Goal: Task Accomplishment & Management: Use online tool/utility

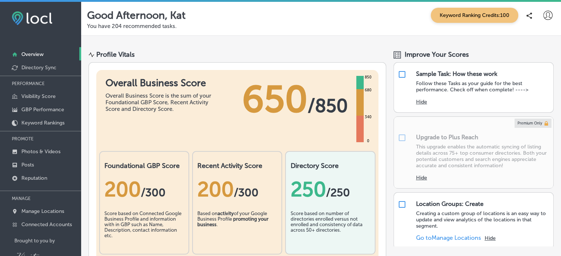
click at [545, 16] on icon at bounding box center [547, 15] width 9 height 9
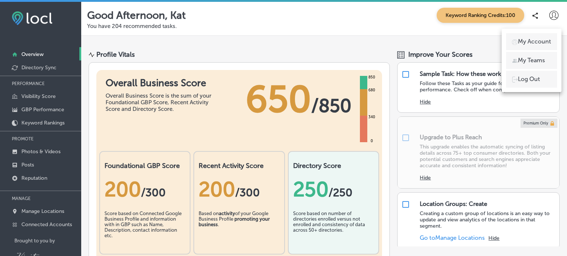
click at [527, 81] on p "Log Out" at bounding box center [529, 79] width 22 height 9
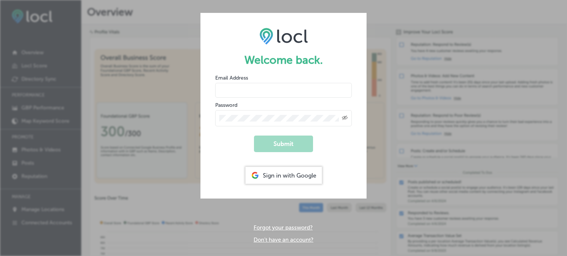
click at [284, 93] on input "email" at bounding box center [283, 90] width 136 height 15
type input "[EMAIL_ADDRESS][DOMAIN_NAME]"
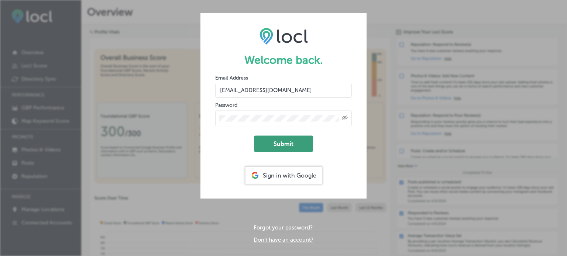
click at [294, 141] on button "Submit" at bounding box center [283, 144] width 59 height 17
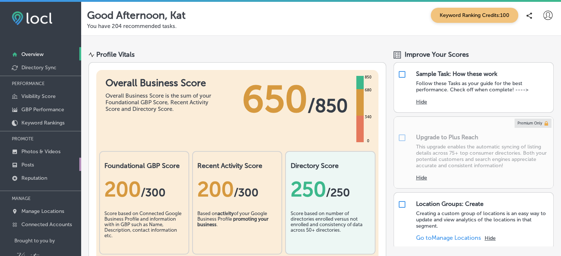
click at [30, 162] on p "Posts" at bounding box center [27, 165] width 13 height 6
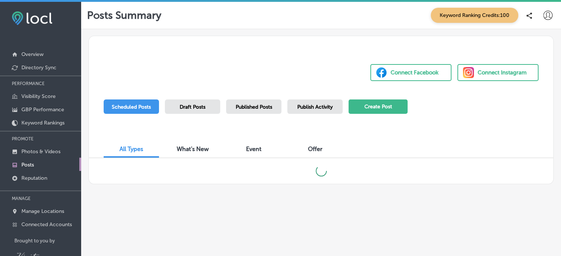
click at [377, 107] on button "Create Post" at bounding box center [378, 107] width 59 height 14
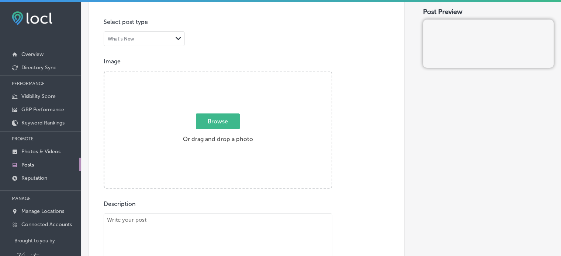
scroll to position [180, 0]
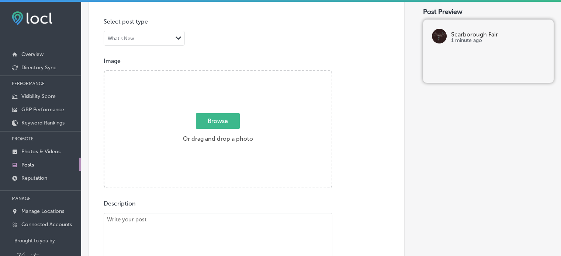
click at [211, 123] on span "Browse" at bounding box center [218, 121] width 44 height 16
click at [211, 73] on input "Browse Or drag and drop a photo" at bounding box center [217, 72] width 227 height 2
type input "C:\fakepath\518243848_10162060338617991_6517102666499991863_n.jpg"
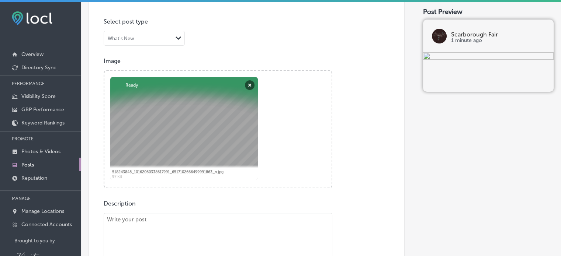
drag, startPoint x: 228, startPoint y: 236, endPoint x: 276, endPoint y: 64, distance: 178.1
drag, startPoint x: 276, startPoint y: 64, endPoint x: 177, endPoint y: 218, distance: 182.6
paste textarea "A Gift For You - You Are Worth It! [URL][DOMAIN_NAME] #gift #louisegriffith #yo…"
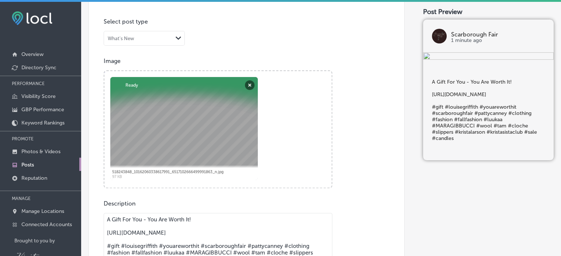
scroll to position [13, 0]
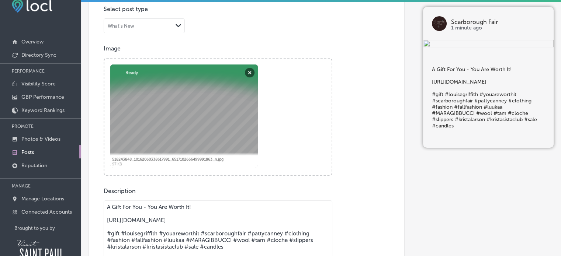
drag, startPoint x: 243, startPoint y: 226, endPoint x: 106, endPoint y: 220, distance: 137.0
click at [106, 220] on textarea "A Gift For You - You Are Worth It! [URL][DOMAIN_NAME] #gift #louisegriffith #yo…" at bounding box center [218, 252] width 229 height 103
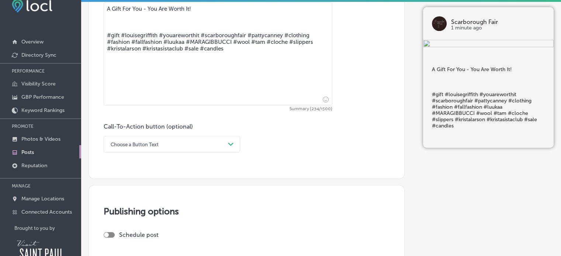
scroll to position [381, 0]
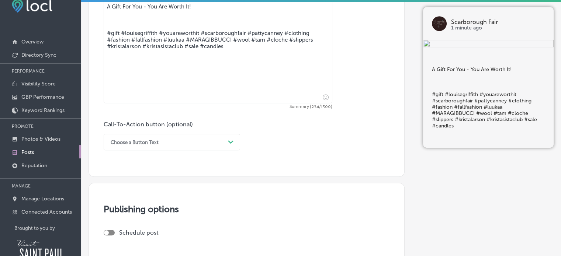
type textarea "A Gift For You - You Are Worth It! #gift #louisegriffith #youareworthit #scarbo…"
click at [231, 142] on polygon at bounding box center [231, 142] width 6 height 3
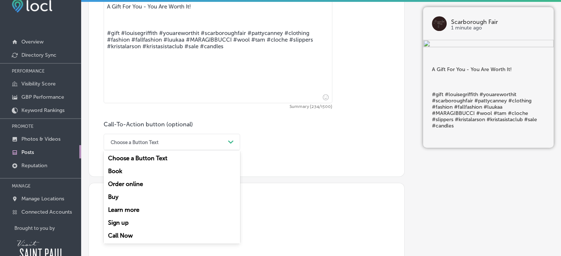
click at [120, 211] on div "Learn more" at bounding box center [172, 210] width 136 height 13
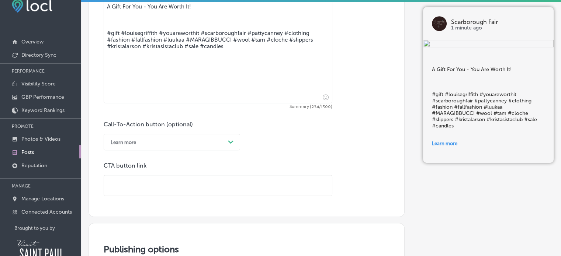
click at [118, 187] on input "text" at bounding box center [218, 186] width 228 height 20
paste input "[URL][DOMAIN_NAME]"
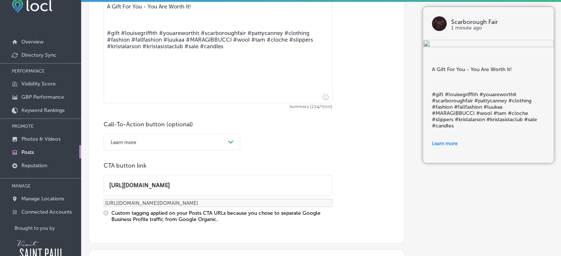
type input "[URL][DOMAIN_NAME]"
drag, startPoint x: 228, startPoint y: 45, endPoint x: 87, endPoint y: 30, distance: 142.1
click at [87, 30] on div "Back Publish to * When publishing to Facebook and Instagram, only the post imag…" at bounding box center [321, 34] width 480 height 797
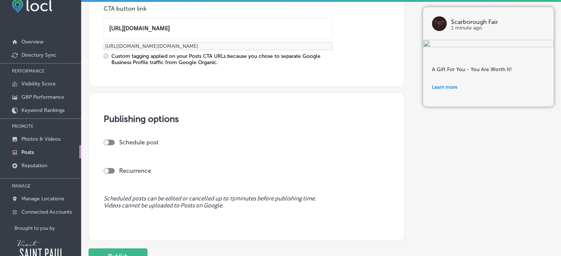
scroll to position [576, 0]
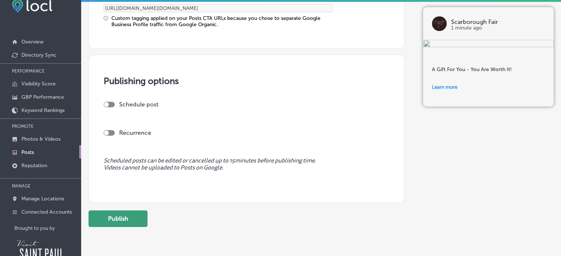
type textarea "A Gift For You - You Are Worth It!"
click at [125, 219] on button "Publish" at bounding box center [118, 219] width 59 height 17
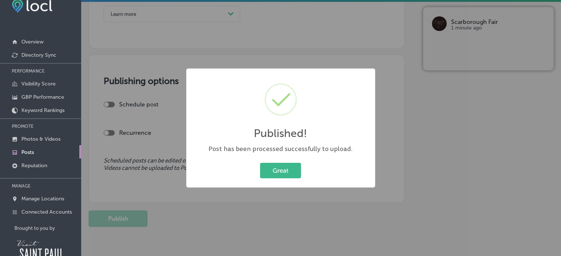
scroll to position [510, 0]
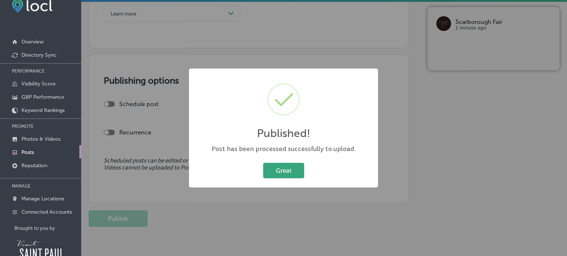
click at [293, 173] on button "Great" at bounding box center [283, 170] width 41 height 15
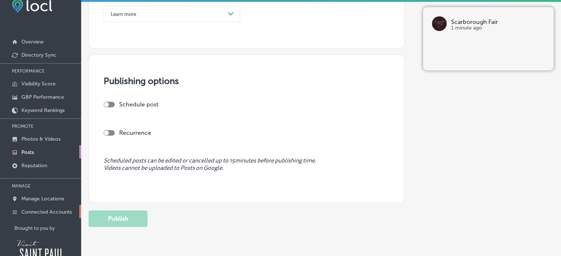
click at [63, 211] on p "Connected Accounts" at bounding box center [46, 212] width 51 height 6
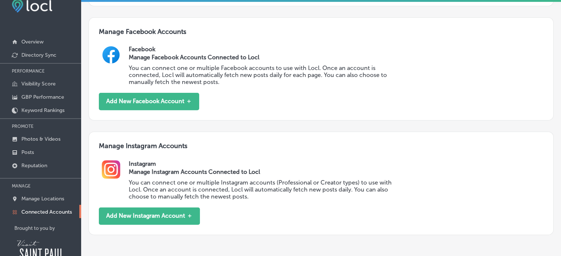
scroll to position [242, 0]
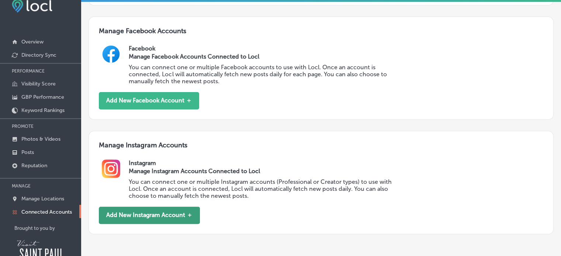
click at [170, 215] on button "Add New Instagram Account ＋" at bounding box center [149, 215] width 101 height 17
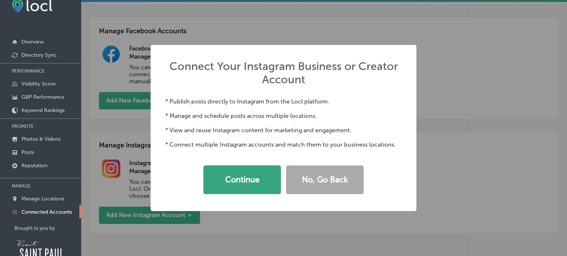
click at [242, 176] on button "Continue" at bounding box center [241, 180] width 77 height 29
